Goal: Check status: Check status

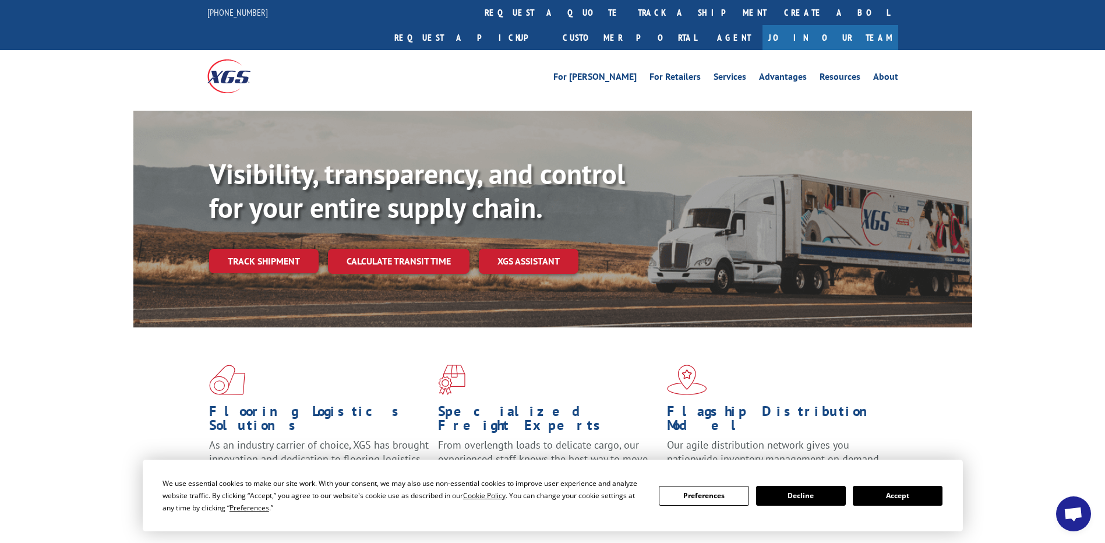
click at [900, 494] on button "Accept" at bounding box center [898, 496] width 90 height 20
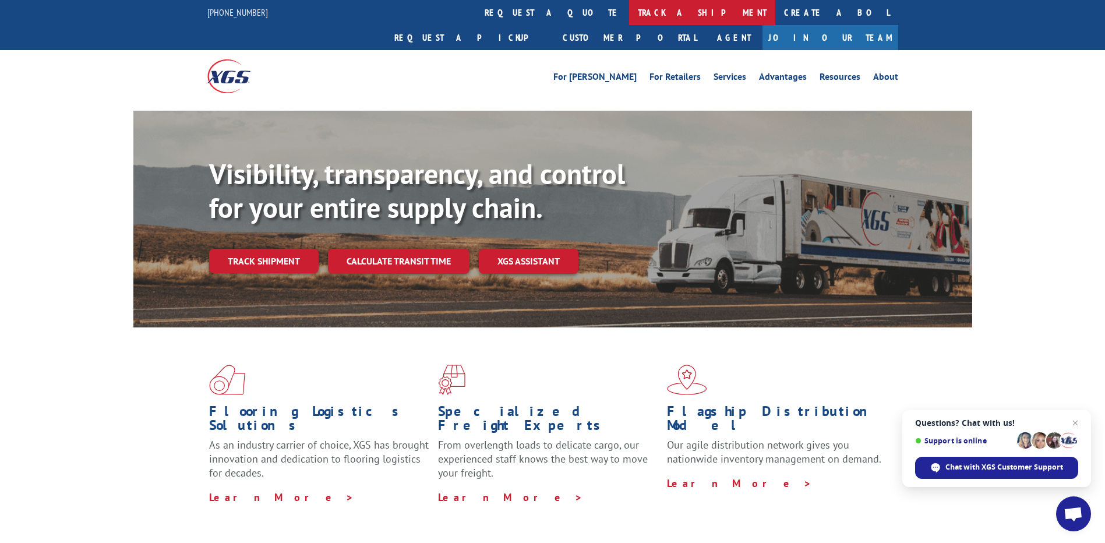
click at [629, 15] on link "track a shipment" at bounding box center [702, 12] width 146 height 25
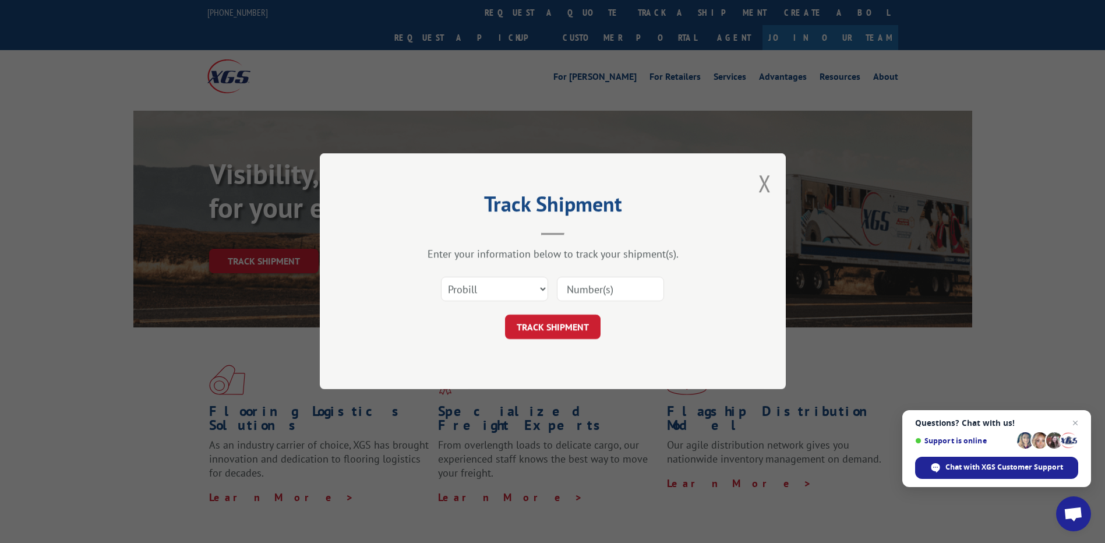
click at [601, 293] on input at bounding box center [610, 289] width 107 height 24
paste input "17602788"
type input "17602788"
click at [554, 335] on button "TRACK SHIPMENT" at bounding box center [553, 327] width 96 height 24
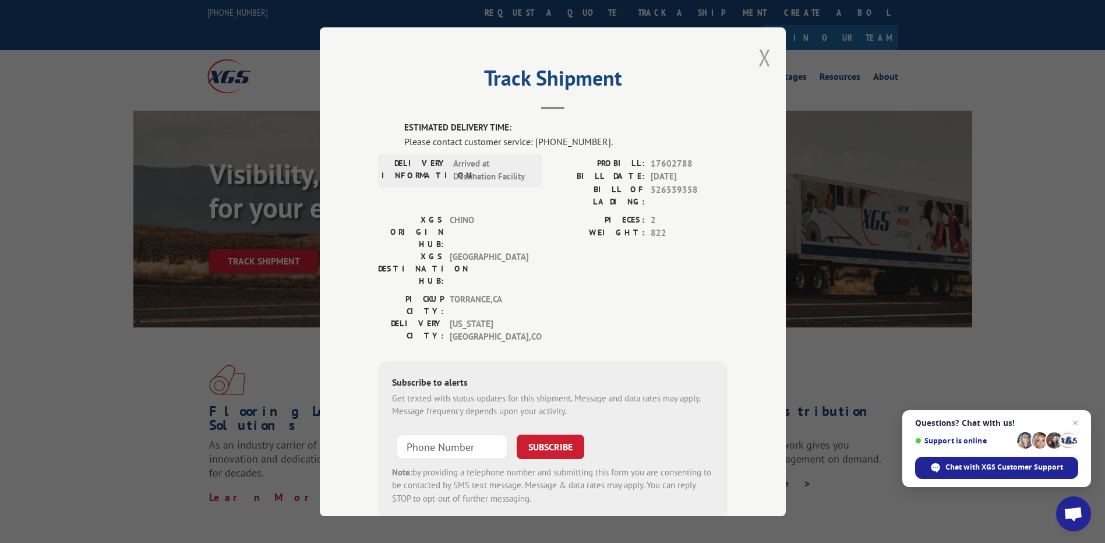
click at [762, 63] on button "Close modal" at bounding box center [764, 57] width 13 height 31
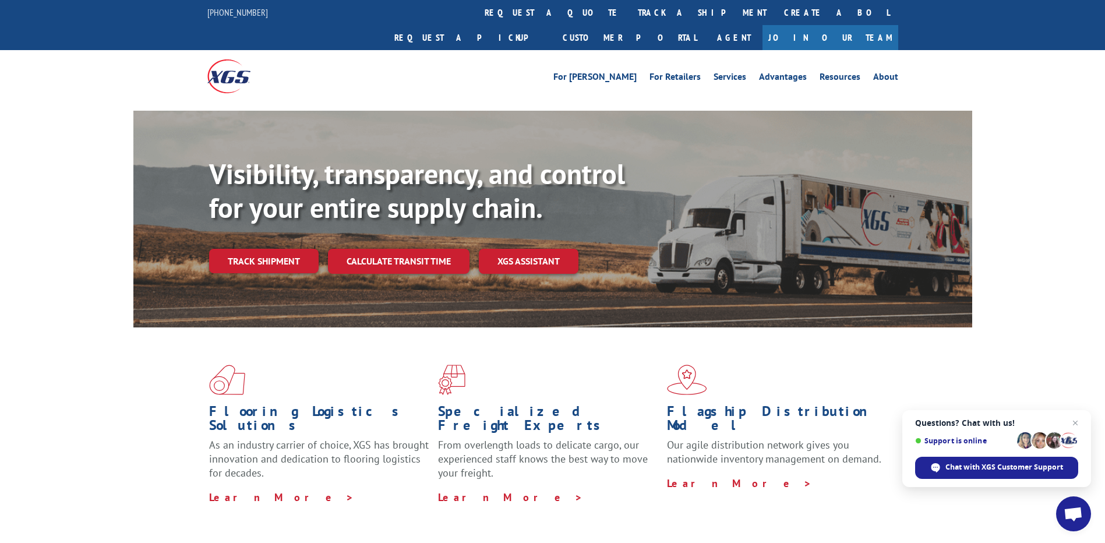
click at [850, 25] on link "Join Our Team" at bounding box center [830, 37] width 136 height 25
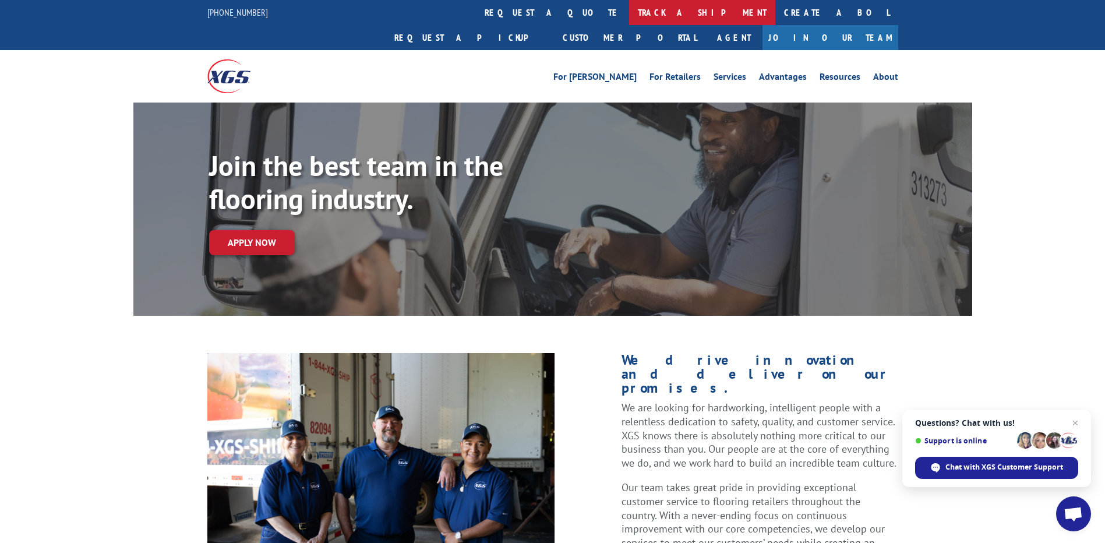
click at [629, 17] on link "track a shipment" at bounding box center [702, 12] width 146 height 25
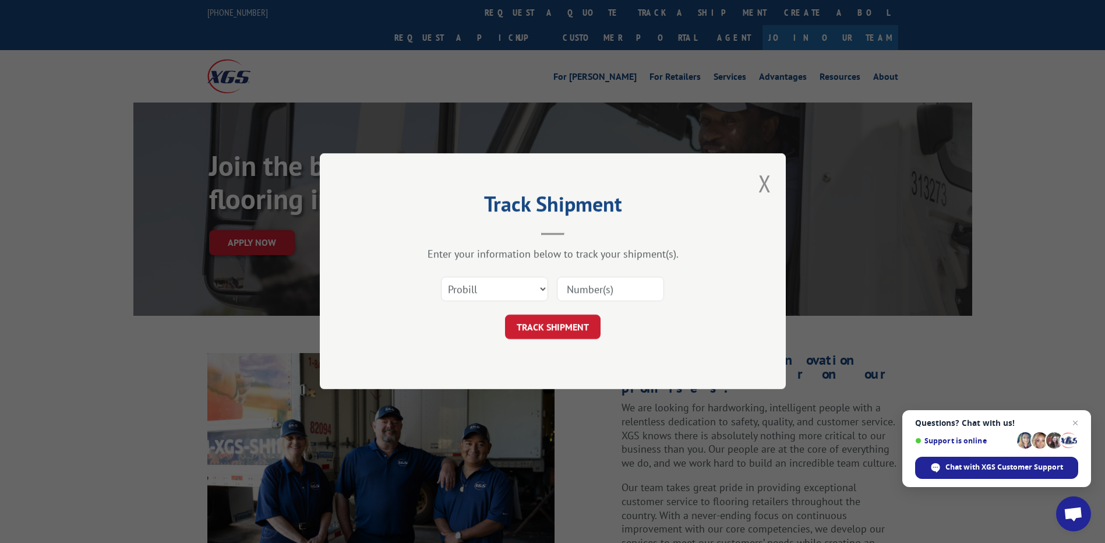
click at [577, 295] on input at bounding box center [610, 289] width 107 height 24
paste input "17602788"
type input "17602788"
click at [547, 333] on button "TRACK SHIPMENT" at bounding box center [553, 327] width 96 height 24
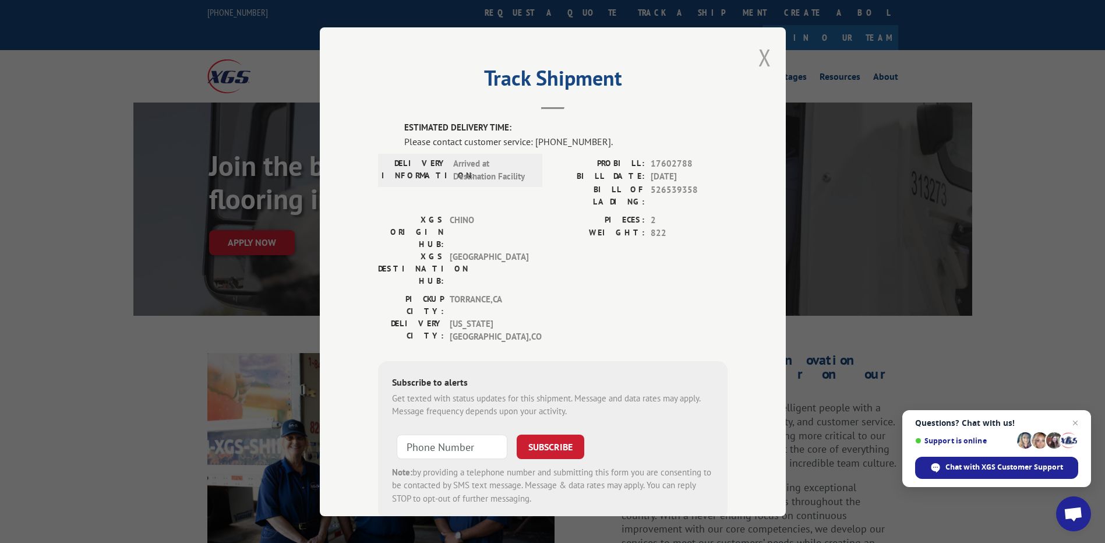
click at [763, 59] on button "Close modal" at bounding box center [764, 57] width 13 height 31
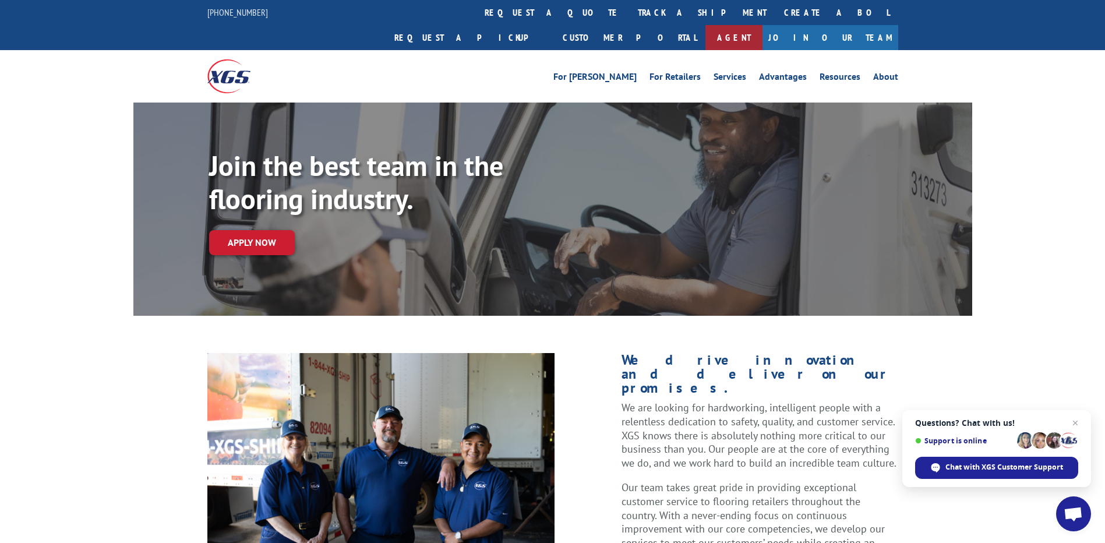
click at [762, 25] on link "Agent" at bounding box center [733, 37] width 57 height 25
